Goal: Task Accomplishment & Management: Manage account settings

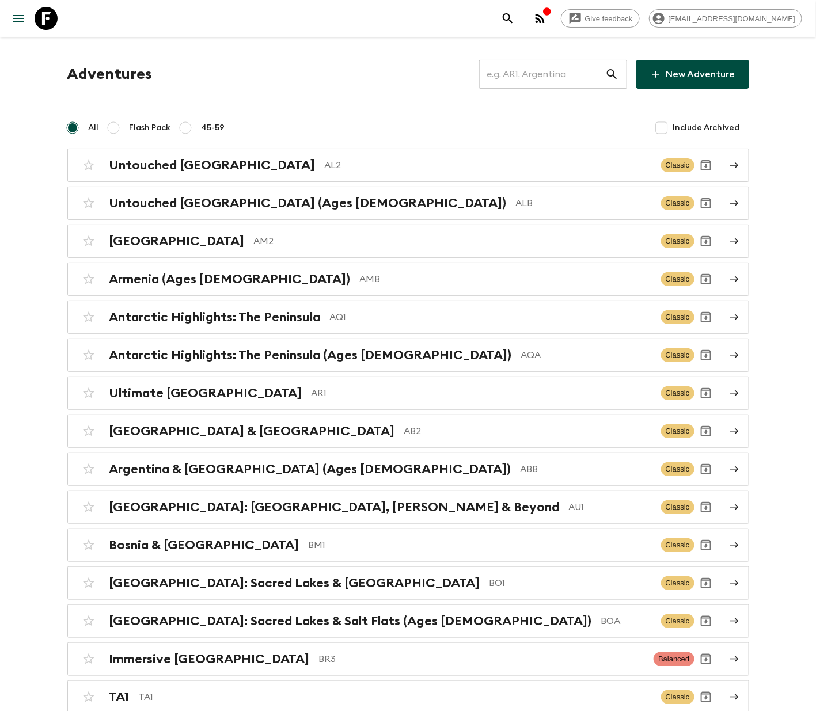
click at [547, 72] on input "text" at bounding box center [542, 74] width 126 height 32
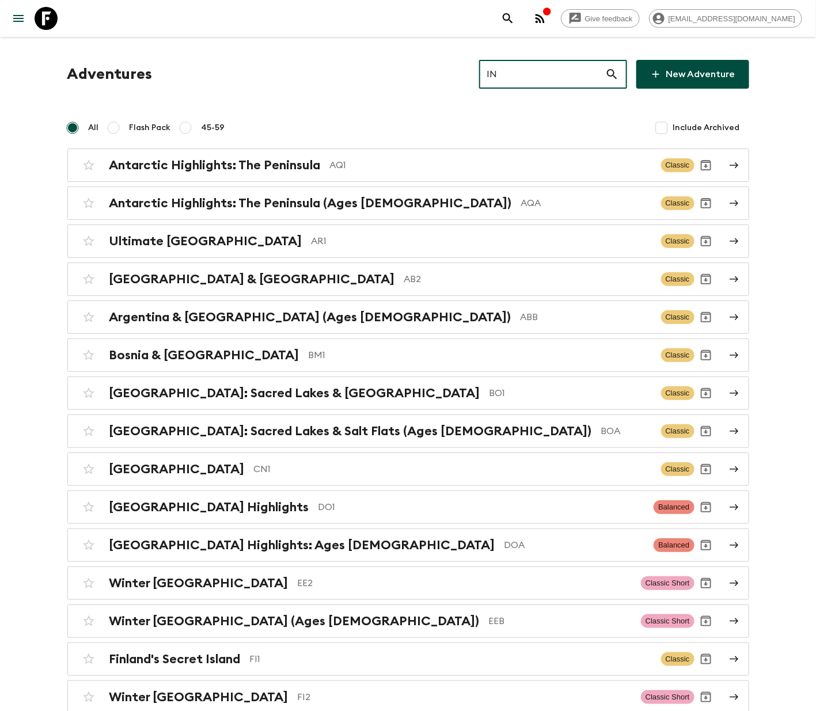
type input "IN3"
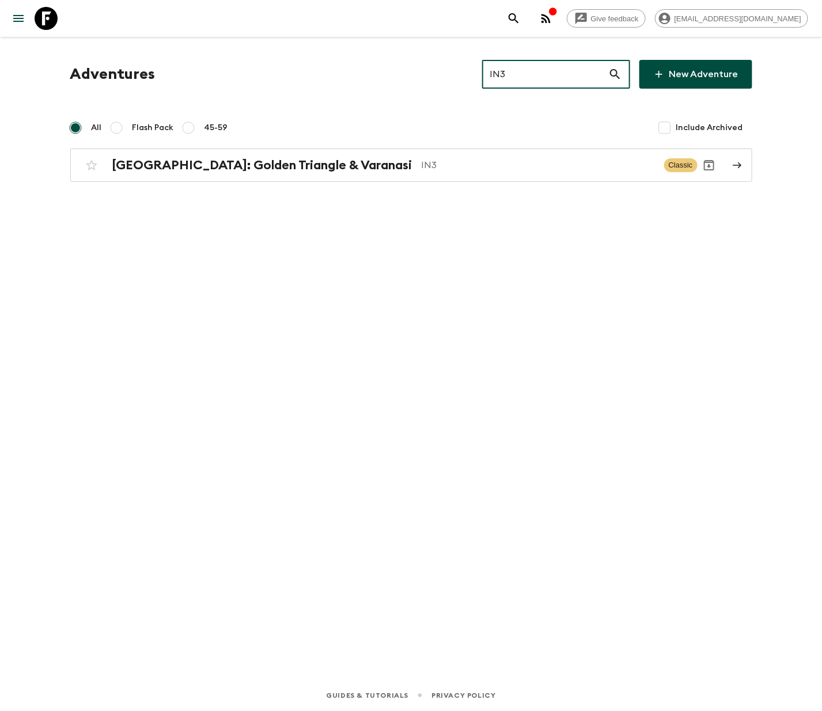
click at [230, 164] on h2 "[GEOGRAPHIC_DATA]: Golden Triangle & Varanasi" at bounding box center [262, 165] width 300 height 15
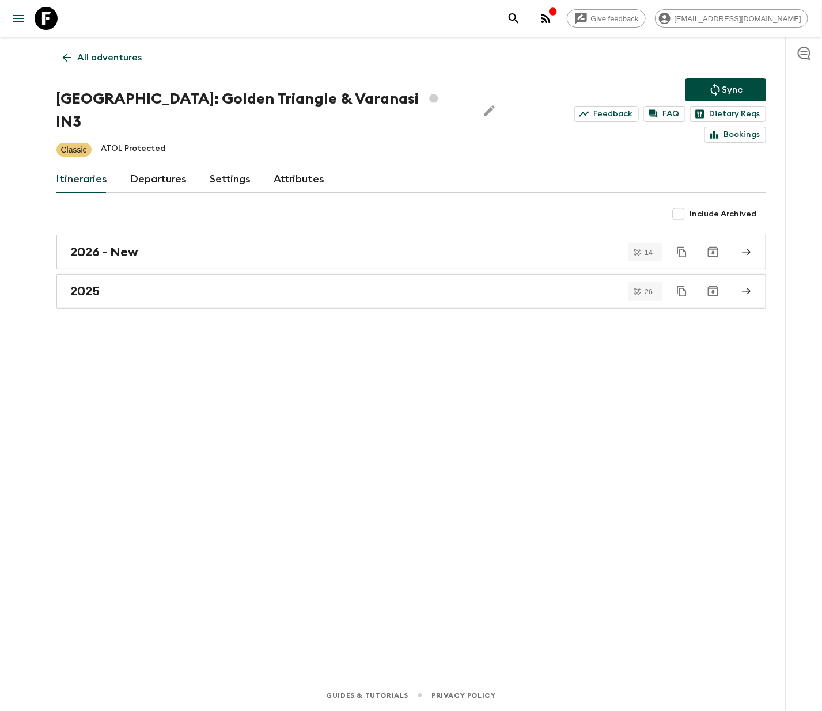
click at [155, 166] on link "Departures" at bounding box center [159, 180] width 56 height 28
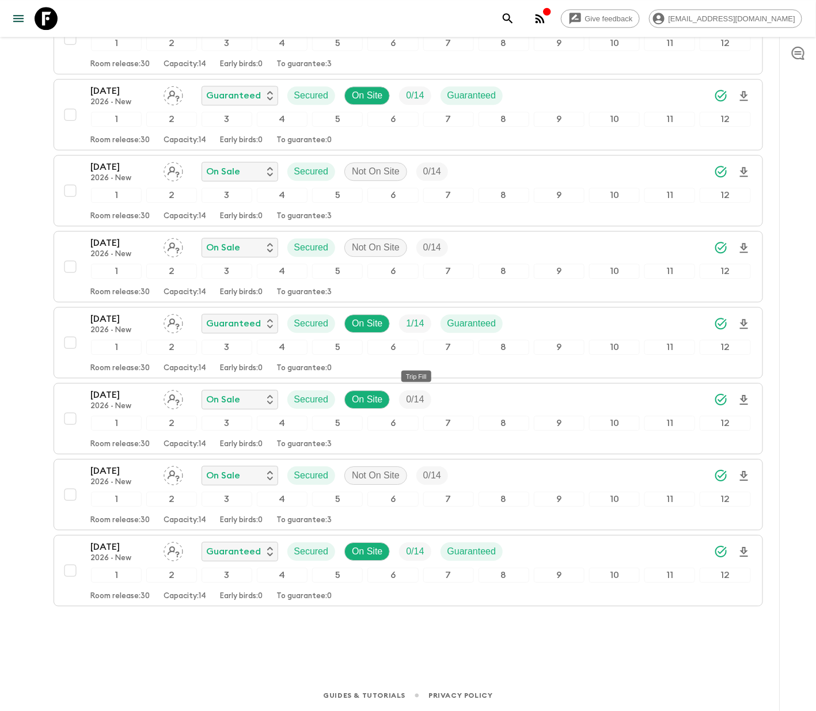
scroll to position [1064, 0]
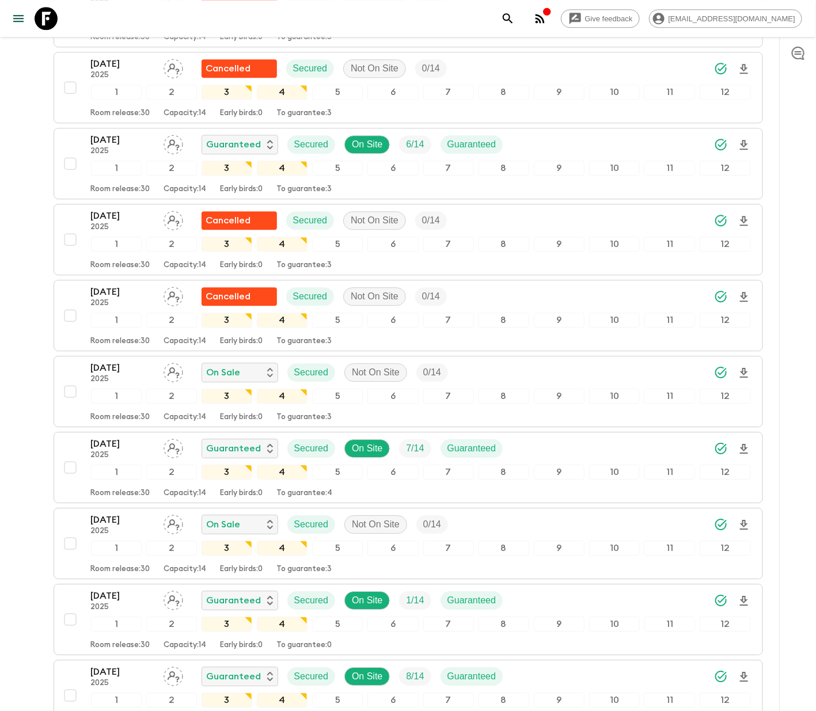
click at [170, 367] on icon "Assign pack leader" at bounding box center [174, 372] width 12 height 11
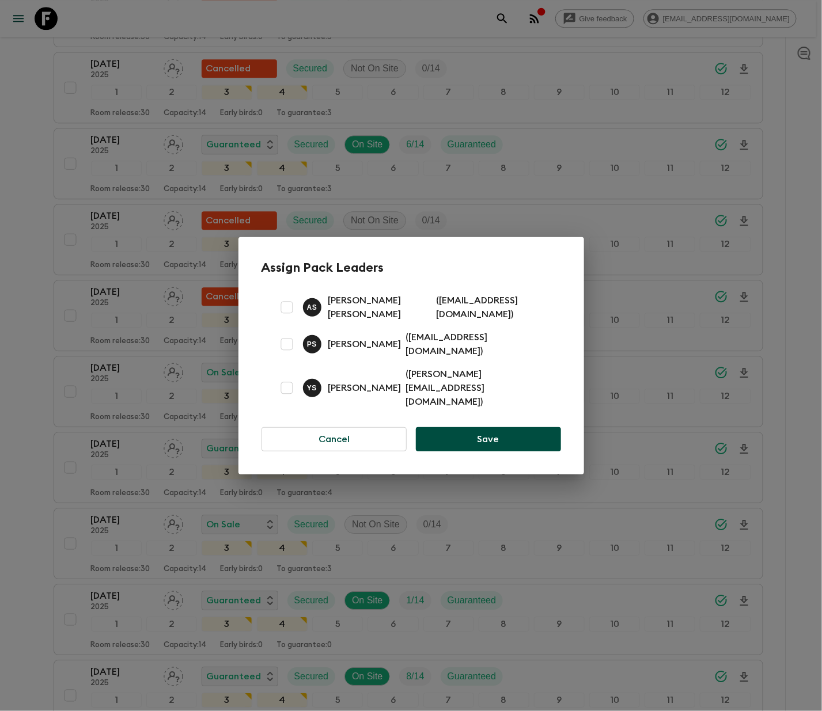
click at [333, 427] on button "Cancel" at bounding box center [334, 439] width 146 height 24
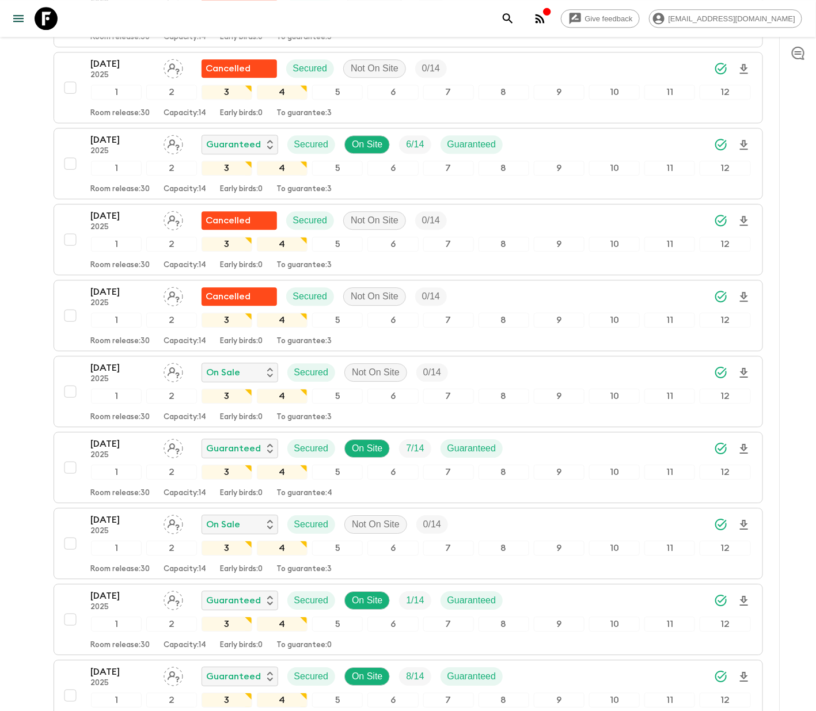
click at [65, 361] on div "19 Oct 2025 2025 On Sale Secured Not On Site 0 / 14 1 2 3 4 5 6 7 8 9 10 11 12 …" at bounding box center [405, 391] width 692 height 61
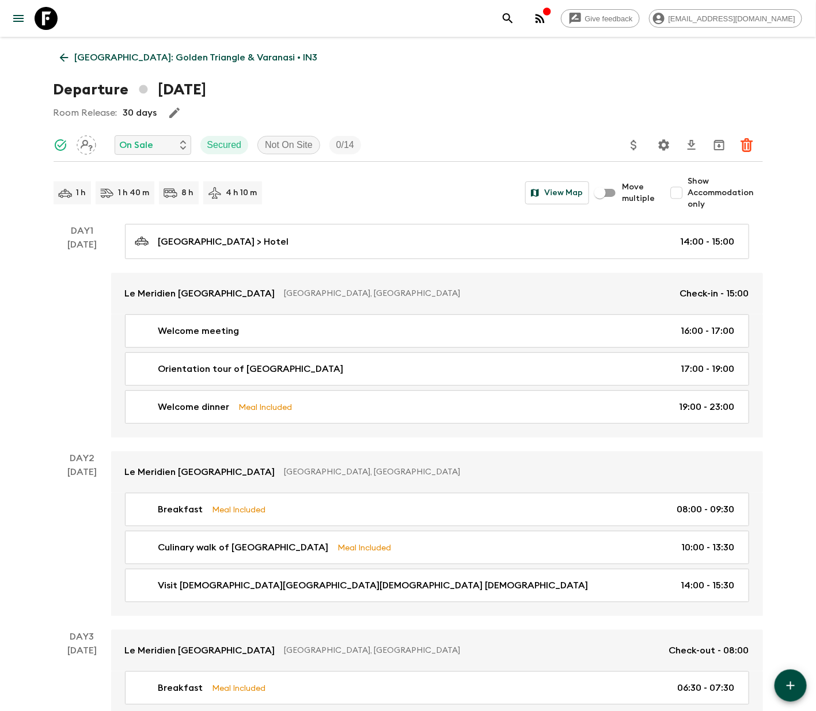
click at [150, 144] on p "On Sale" at bounding box center [137, 145] width 34 height 14
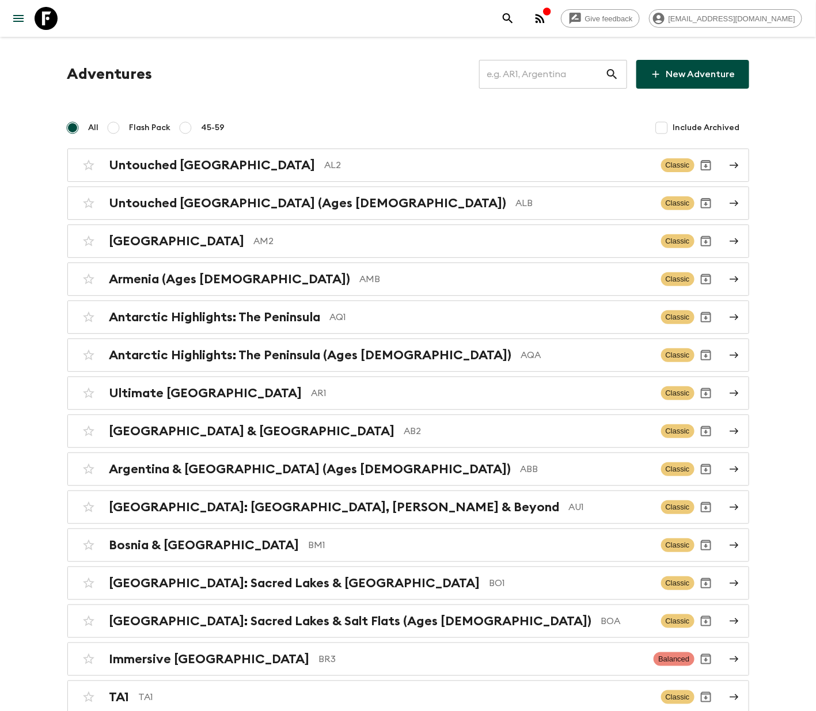
click at [542, 73] on input "text" at bounding box center [542, 74] width 126 height 32
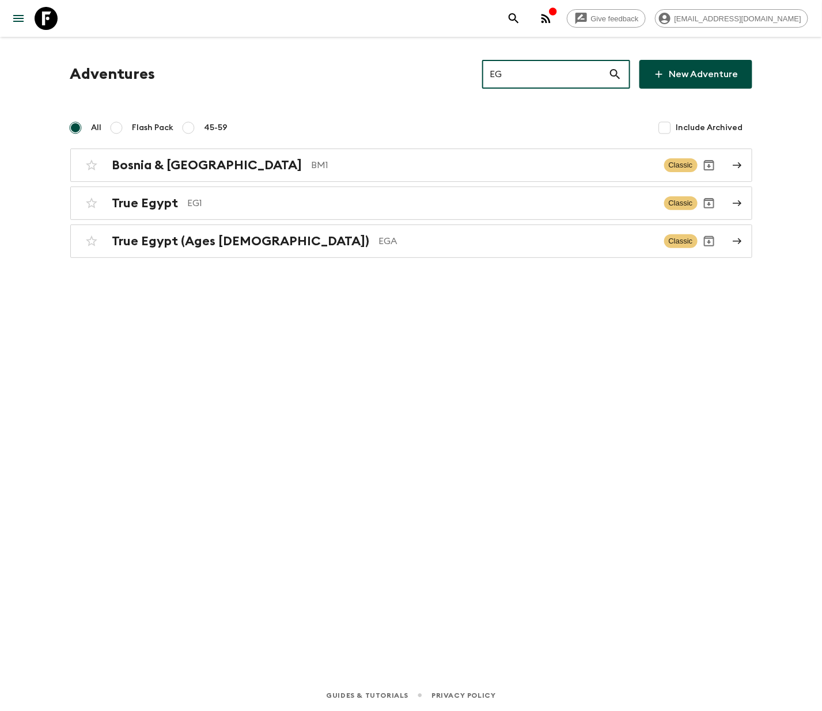
type input "EG1"
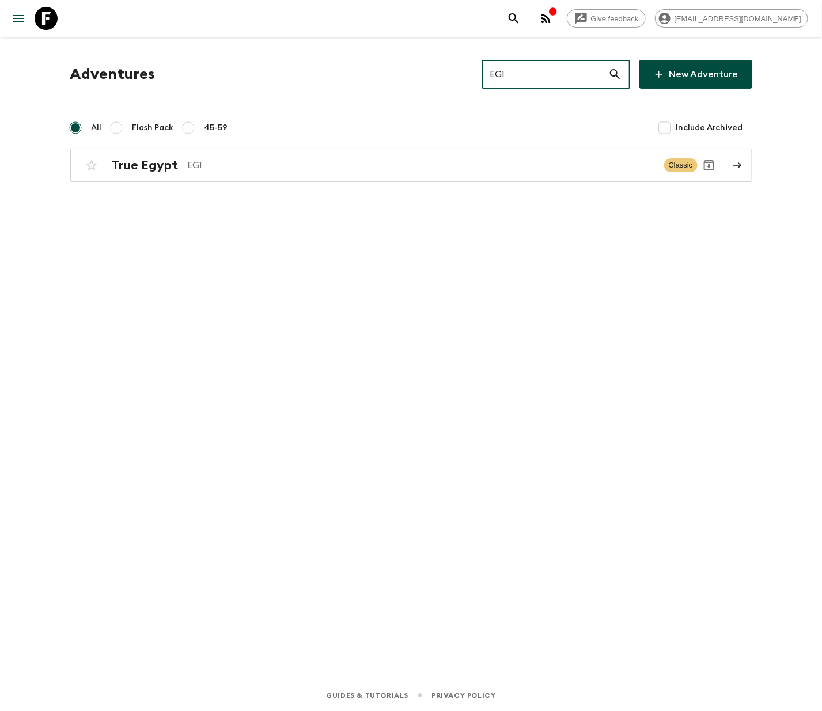
click at [143, 164] on h2 "True Egypt" at bounding box center [145, 165] width 66 height 15
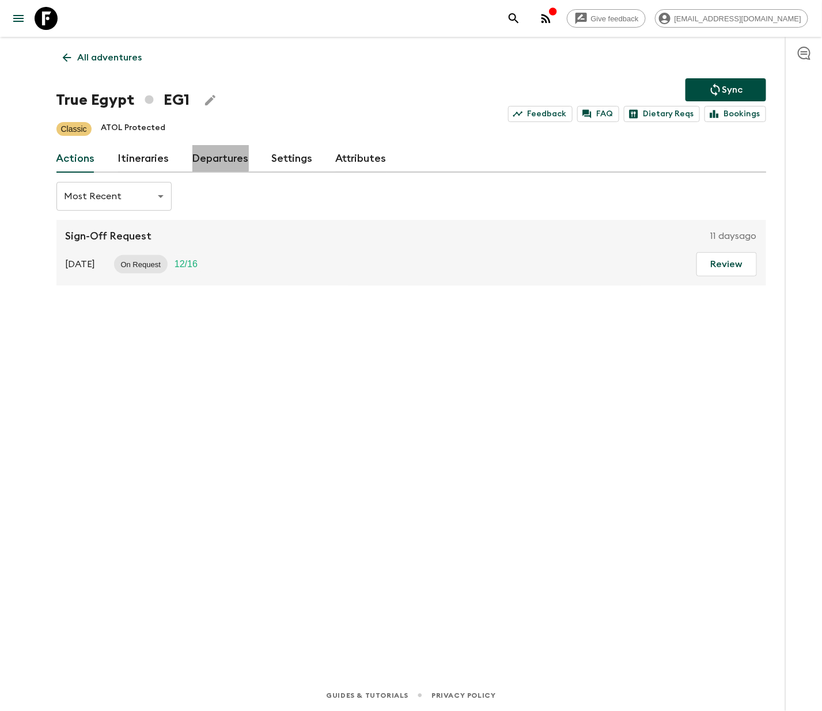
click at [215, 157] on link "Departures" at bounding box center [220, 159] width 56 height 28
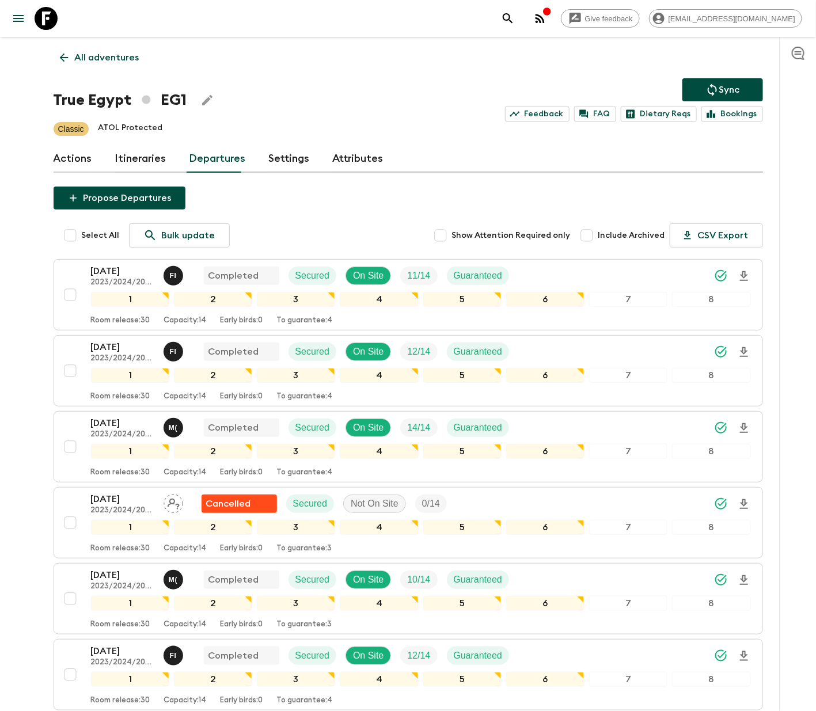
scroll to position [681, 0]
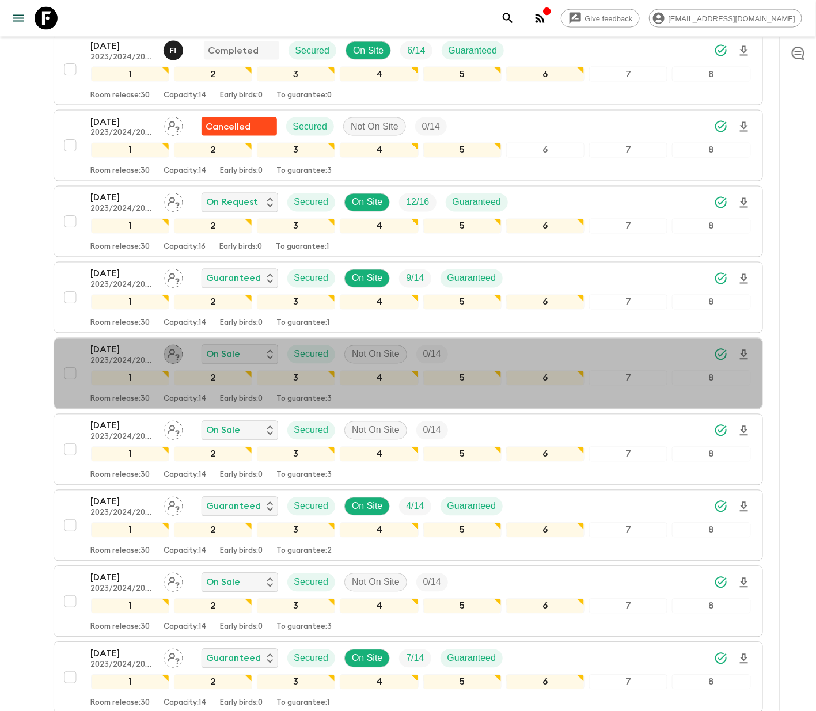
click at [172, 359] on icon "Assign pack leader" at bounding box center [174, 355] width 20 height 20
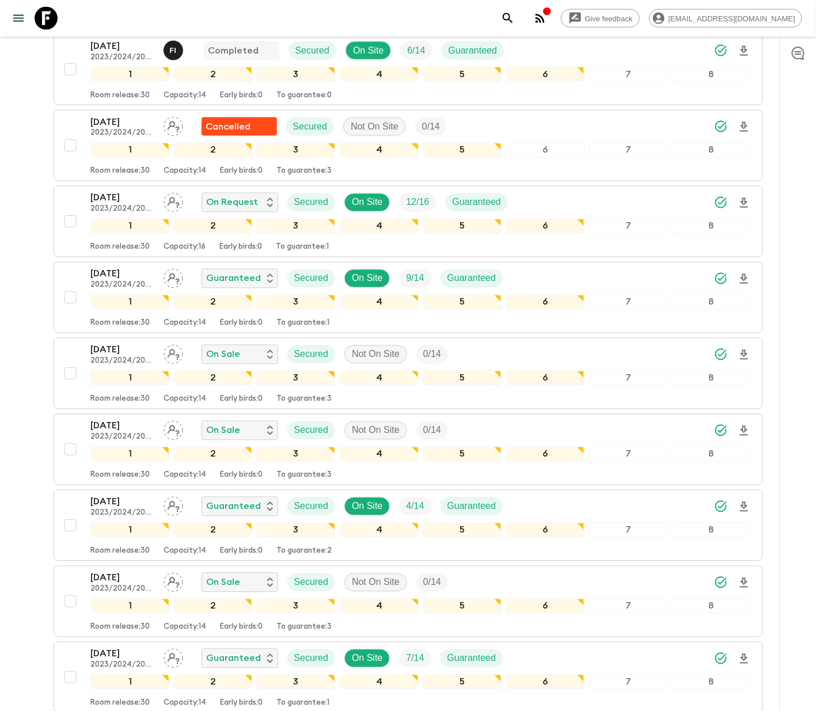
scroll to position [634, 0]
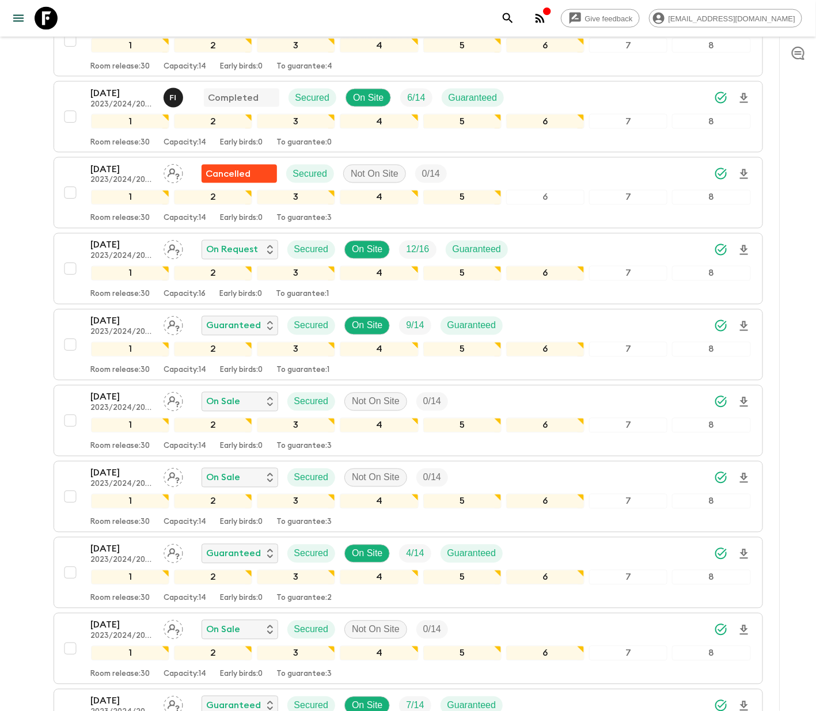
click at [172, 406] on icon "Assign pack leader" at bounding box center [174, 402] width 20 height 20
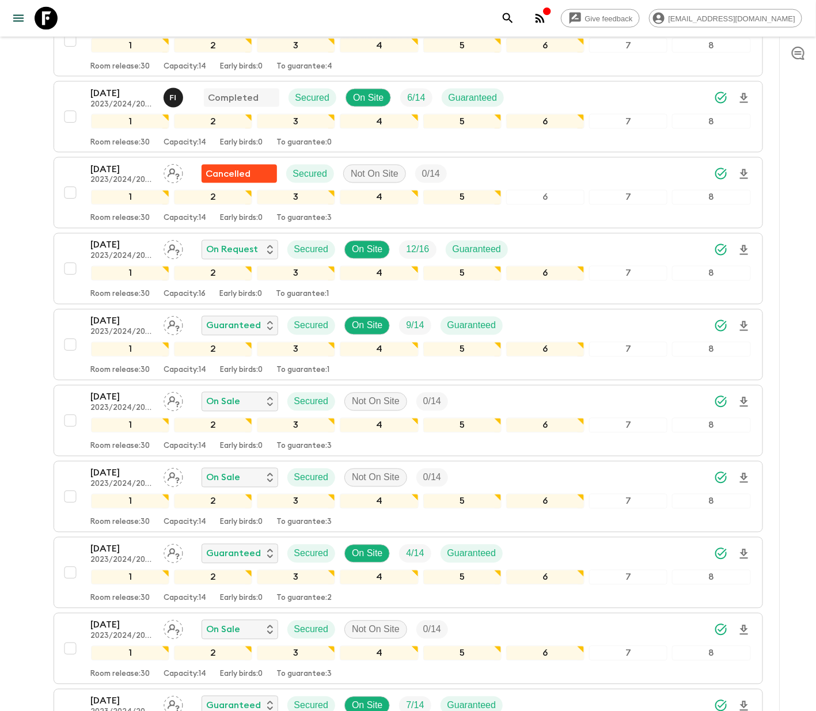
scroll to position [427, 0]
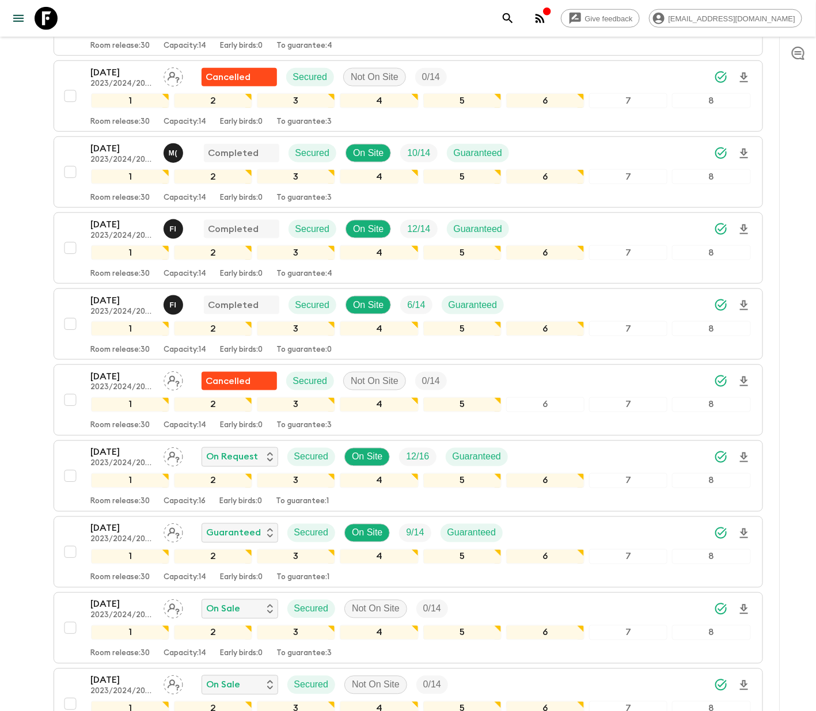
click at [222, 614] on p "On Sale" at bounding box center [224, 609] width 34 height 14
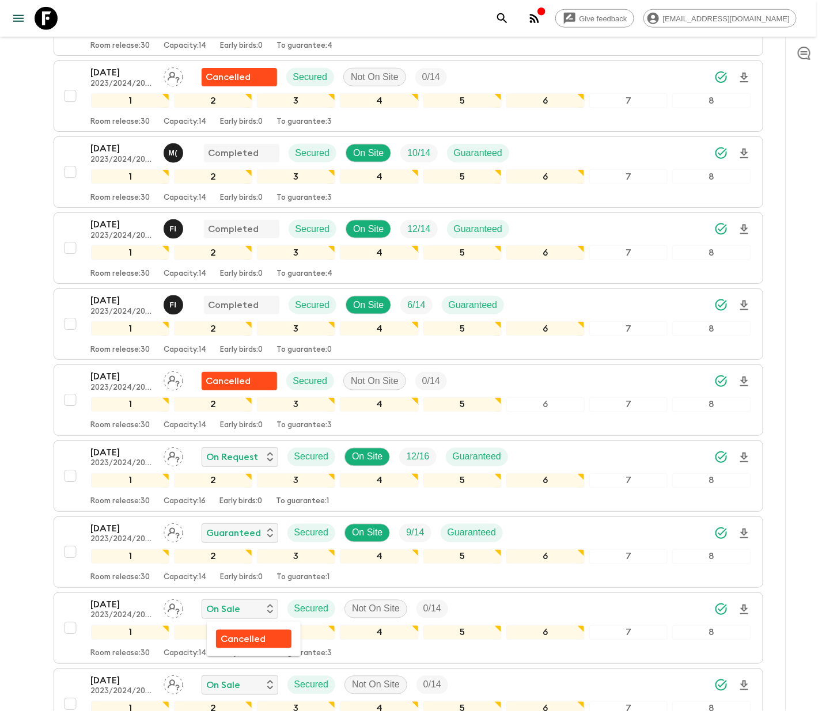
click at [242, 636] on p "Cancelled" at bounding box center [242, 639] width 45 height 14
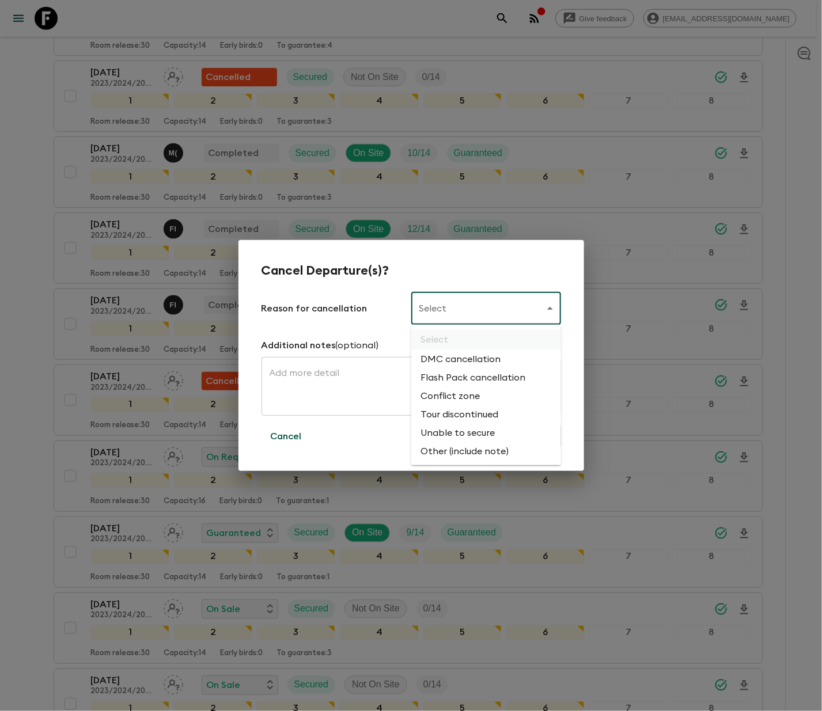
click at [470, 374] on li "Flash Pack cancellation" at bounding box center [486, 377] width 150 height 18
type input "FLASHPACK_CANCELLATION"
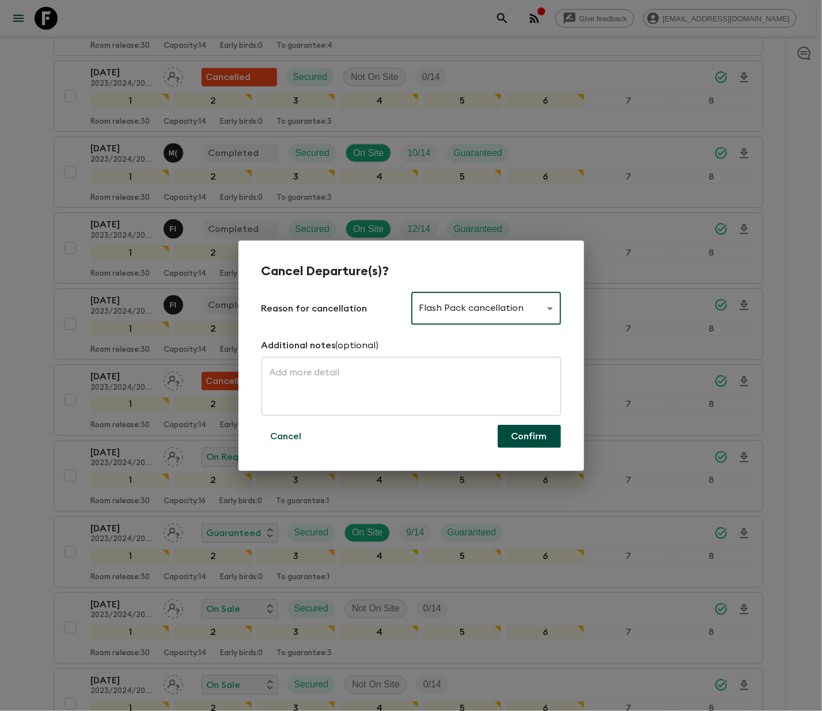
click at [527, 434] on button "Confirm" at bounding box center [528, 436] width 63 height 23
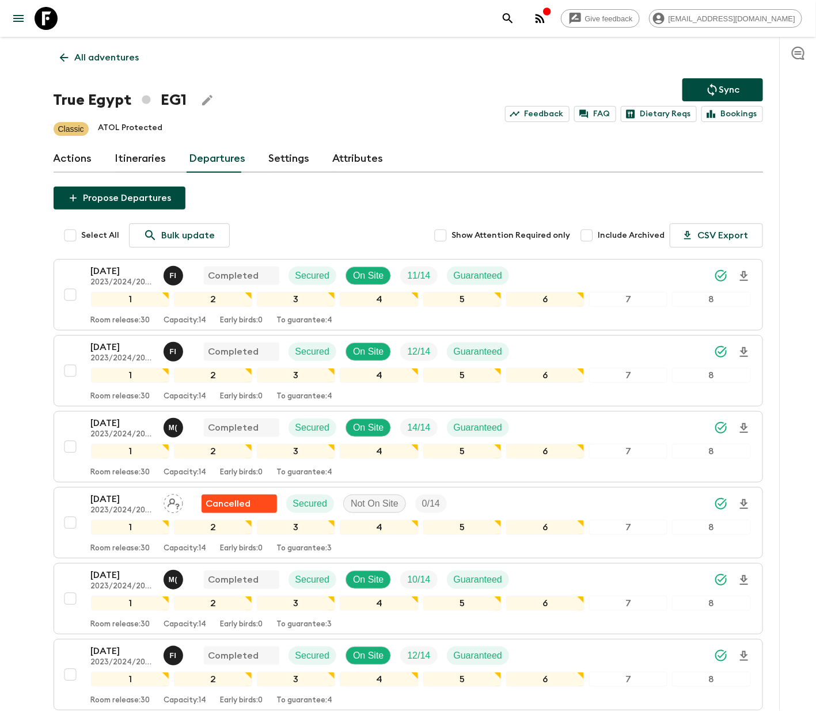
scroll to position [681, 0]
